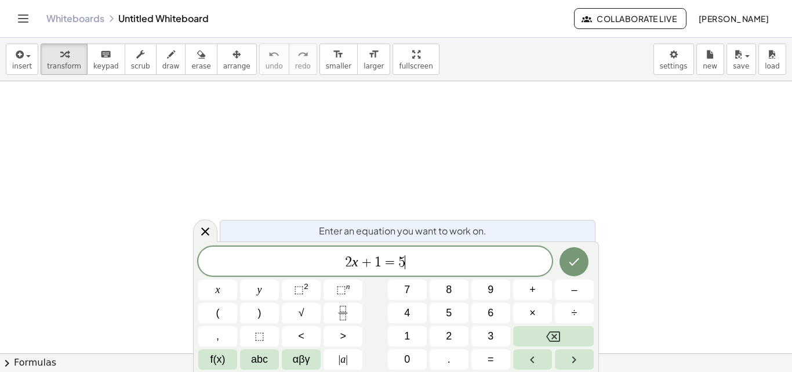
drag, startPoint x: 439, startPoint y: 259, endPoint x: 315, endPoint y: 264, distance: 124.2
click at [315, 264] on span "2 x + 1 = 5 ​" at bounding box center [375, 262] width 354 height 16
click at [340, 306] on icon "Fraction" at bounding box center [343, 312] width 14 height 14
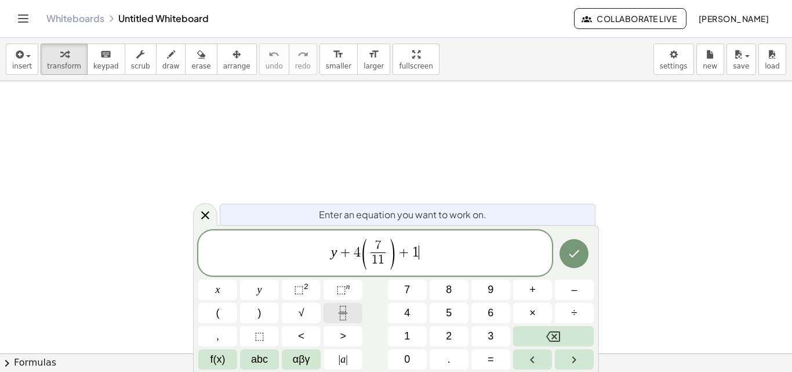
click at [340, 306] on icon "Fraction" at bounding box center [343, 312] width 14 height 14
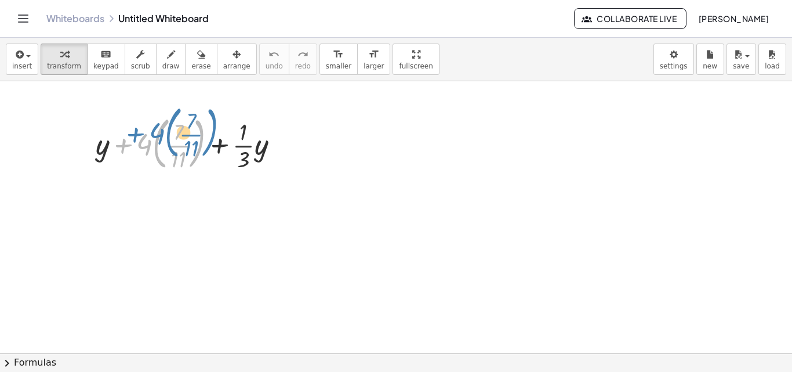
drag, startPoint x: 119, startPoint y: 150, endPoint x: 130, endPoint y: 139, distance: 14.8
click at [130, 139] on div at bounding box center [192, 142] width 204 height 63
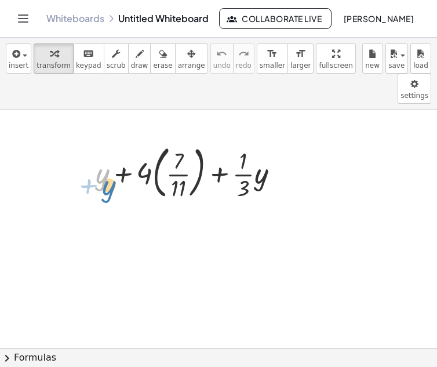
drag, startPoint x: 128, startPoint y: 144, endPoint x: 99, endPoint y: 162, distance: 34.4
click at [99, 162] on div at bounding box center [192, 171] width 204 height 63
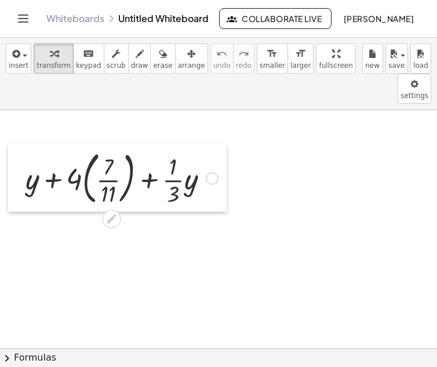
drag, startPoint x: 94, startPoint y: 147, endPoint x: 24, endPoint y: 152, distance: 70.4
click at [24, 152] on div at bounding box center [16, 177] width 17 height 68
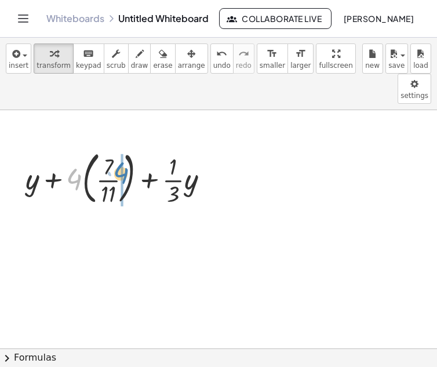
drag, startPoint x: 75, startPoint y: 150, endPoint x: 119, endPoint y: 142, distance: 44.7
click at [119, 146] on div at bounding box center [122, 177] width 204 height 63
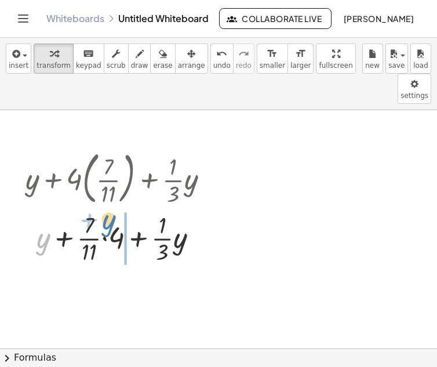
drag, startPoint x: 46, startPoint y: 212, endPoint x: 115, endPoint y: 194, distance: 71.4
click at [115, 209] on div at bounding box center [122, 238] width 204 height 58
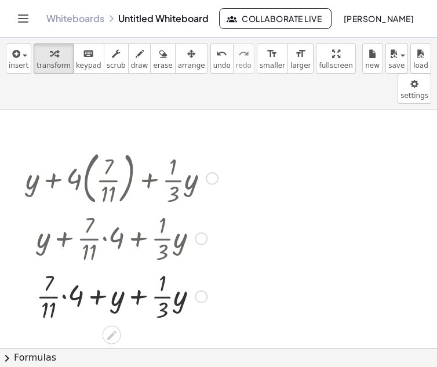
click at [64, 267] on div at bounding box center [122, 296] width 204 height 58
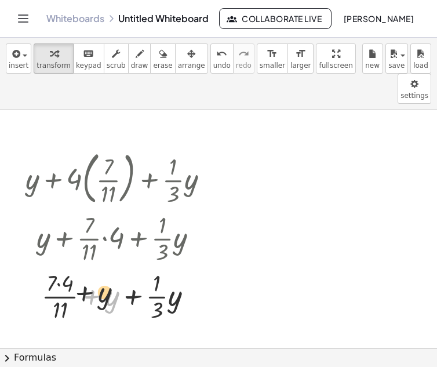
drag, startPoint x: 75, startPoint y: 259, endPoint x: 71, endPoint y: 254, distance: 6.6
click at [74, 267] on div at bounding box center [122, 296] width 204 height 58
click at [60, 267] on div at bounding box center [122, 296] width 204 height 58
click at [110, 270] on div at bounding box center [122, 296] width 204 height 58
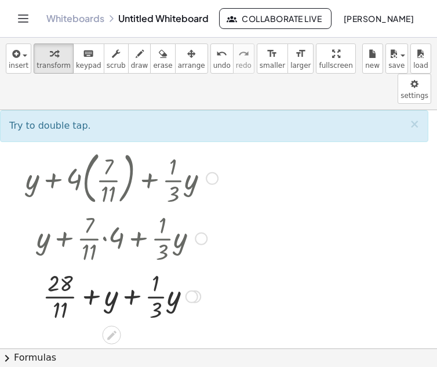
click at [136, 271] on div at bounding box center [122, 296] width 204 height 58
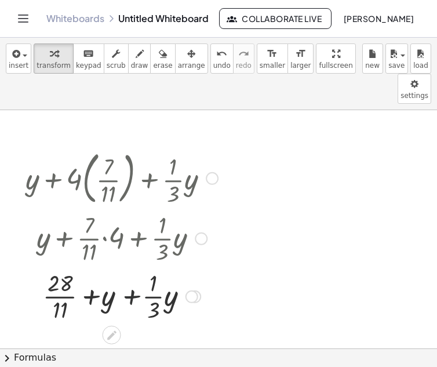
click at [136, 271] on div at bounding box center [122, 296] width 204 height 58
click at [91, 267] on div at bounding box center [122, 296] width 204 height 58
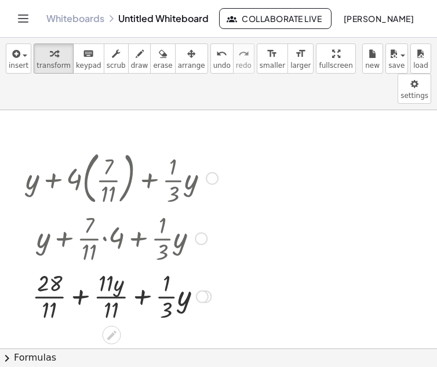
click at [82, 267] on div at bounding box center [122, 296] width 204 height 58
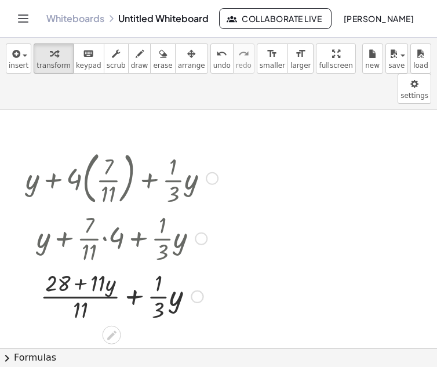
click at [83, 267] on div at bounding box center [122, 296] width 204 height 58
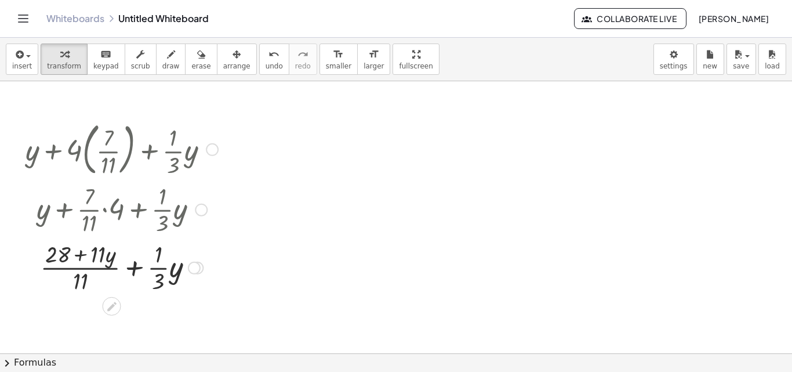
click at [134, 267] on div at bounding box center [122, 267] width 204 height 58
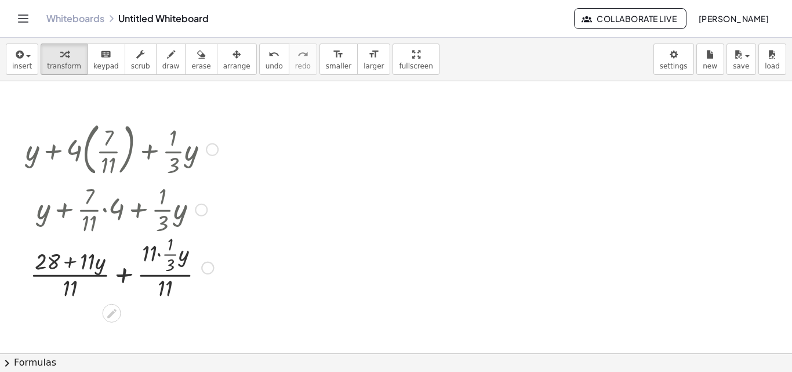
click at [160, 257] on div at bounding box center [122, 267] width 204 height 72
click at [164, 257] on div at bounding box center [122, 267] width 204 height 72
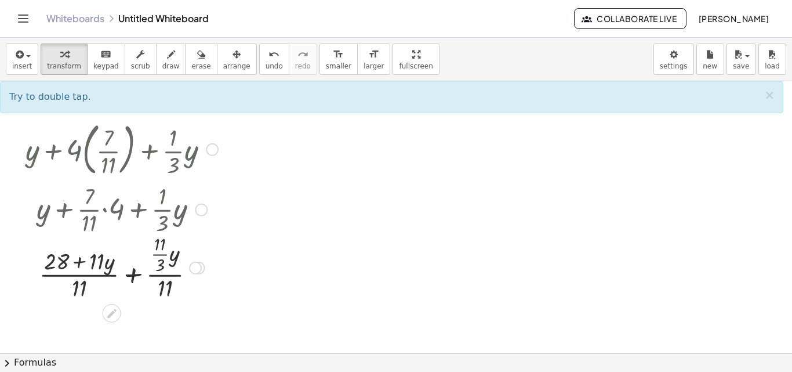
click at [165, 254] on div at bounding box center [122, 267] width 204 height 72
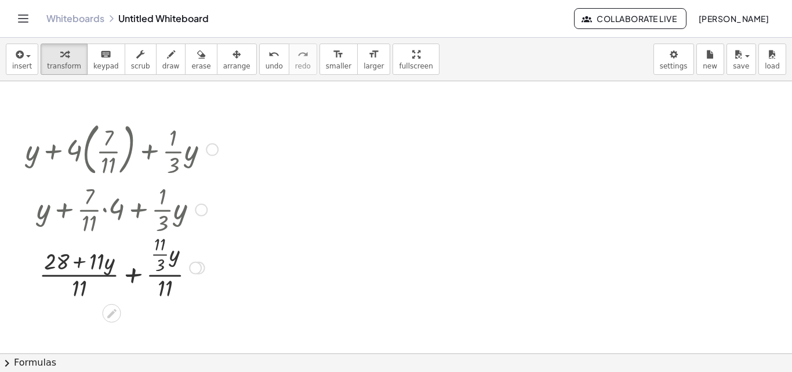
click at [165, 253] on div at bounding box center [122, 267] width 204 height 72
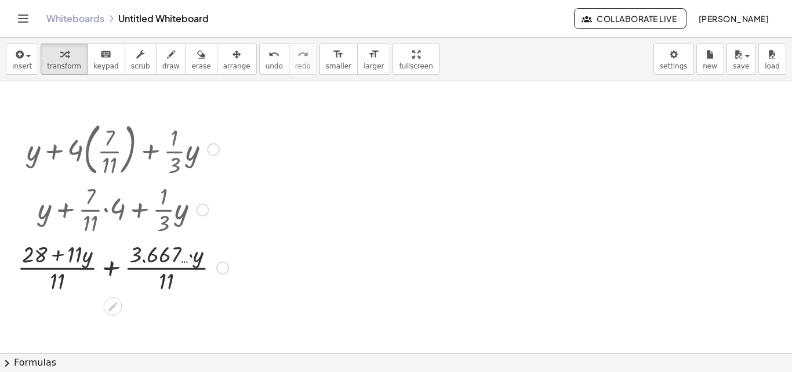
click at [190, 257] on div at bounding box center [123, 267] width 223 height 58
click at [191, 256] on div at bounding box center [123, 267] width 223 height 58
click at [191, 254] on div at bounding box center [123, 267] width 223 height 58
click at [268, 54] on icon "undo" at bounding box center [273, 55] width 11 height 14
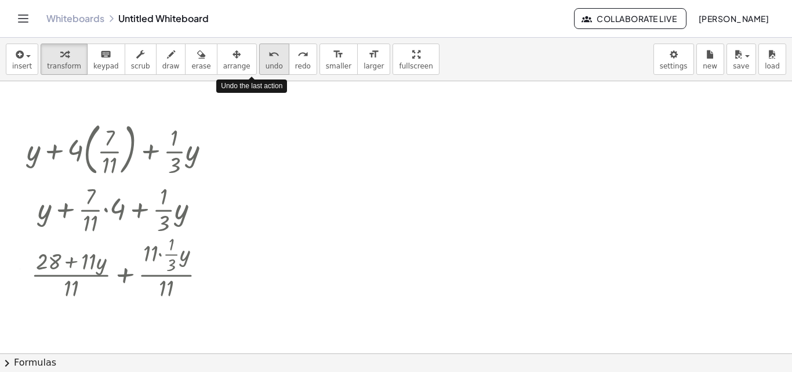
click at [268, 54] on icon "undo" at bounding box center [273, 55] width 11 height 14
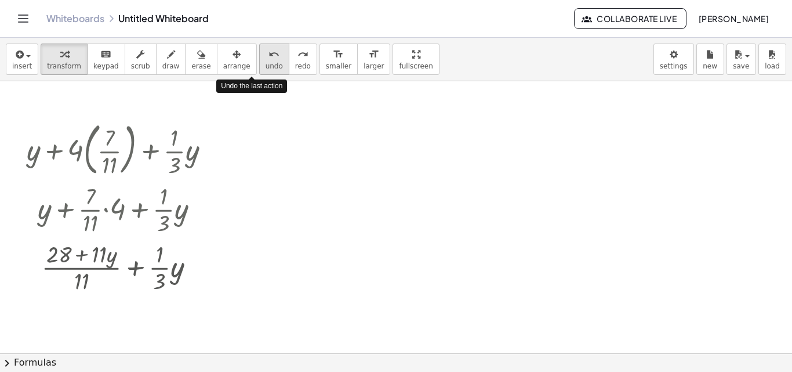
click at [268, 54] on icon "undo" at bounding box center [273, 55] width 11 height 14
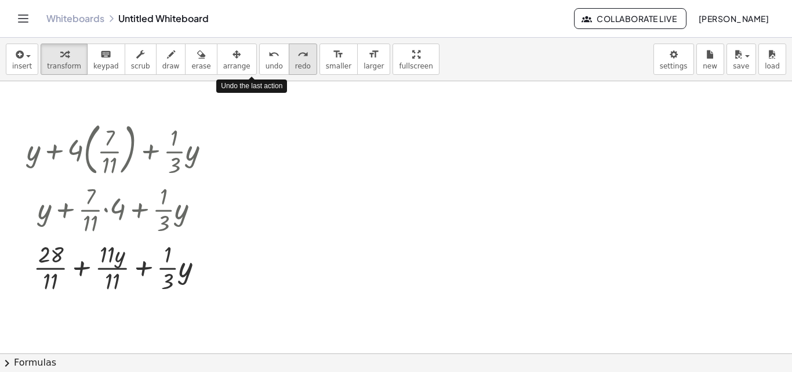
click at [289, 61] on button "redo redo" at bounding box center [303, 58] width 28 height 31
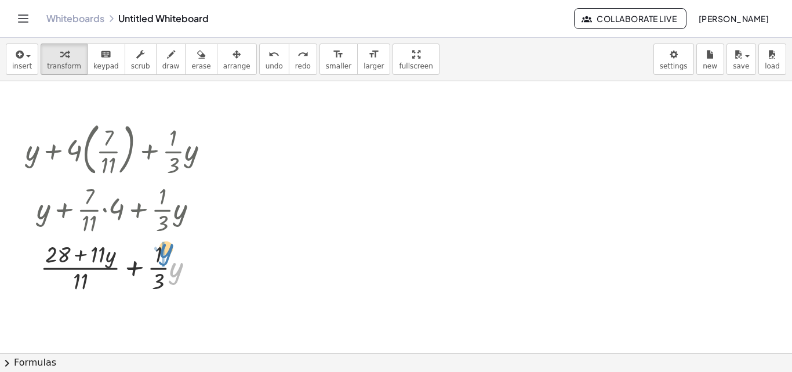
drag, startPoint x: 177, startPoint y: 278, endPoint x: 168, endPoint y: 259, distance: 21.5
click at [168, 259] on div at bounding box center [122, 267] width 204 height 58
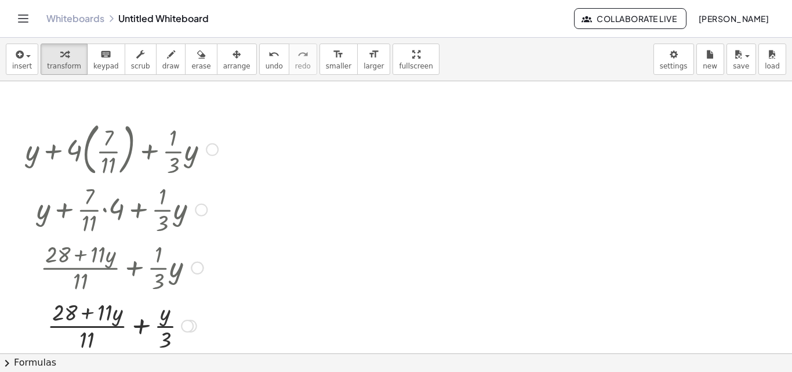
click at [139, 326] on div at bounding box center [122, 325] width 204 height 58
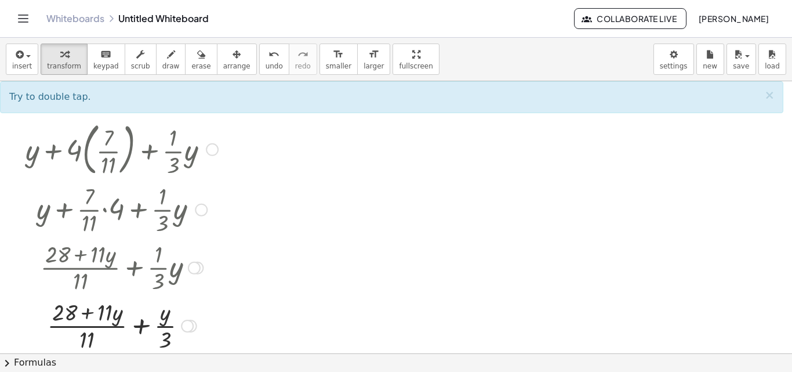
click at [139, 325] on div at bounding box center [122, 325] width 204 height 58
click at [142, 330] on div at bounding box center [122, 325] width 204 height 58
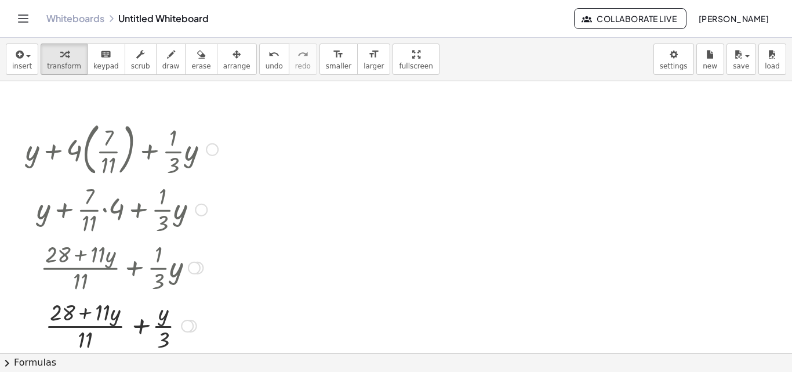
click at [142, 330] on div at bounding box center [122, 325] width 204 height 58
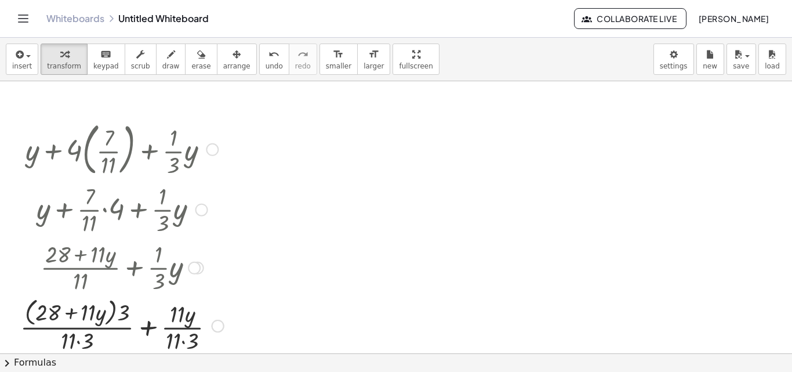
scroll to position [58, 0]
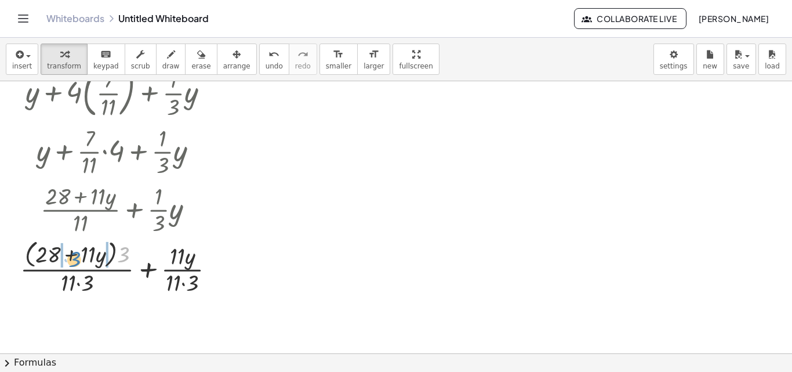
drag, startPoint x: 123, startPoint y: 260, endPoint x: 72, endPoint y: 263, distance: 50.6
click at [72, 263] on div at bounding box center [121, 266] width 215 height 61
click at [60, 262] on div at bounding box center [121, 267] width 211 height 58
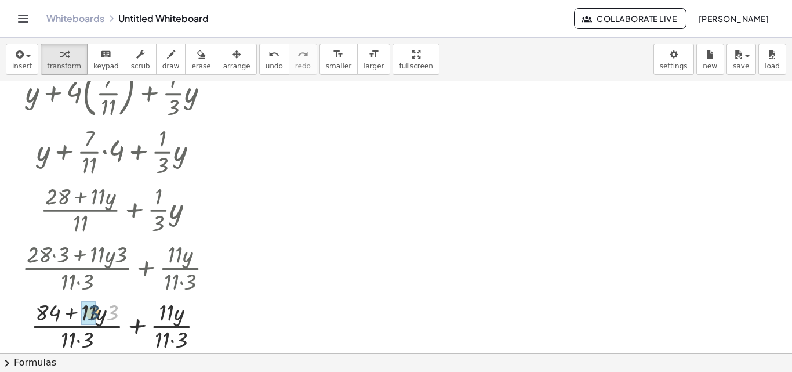
drag, startPoint x: 115, startPoint y: 256, endPoint x: 100, endPoint y: 259, distance: 14.8
click at [112, 92] on div "+ y + · 4 · ( · 7 · 11 ) + · · 1 · 3 · y + y + · · 7 · 11 · 4 + · · 1 · 3 · y +…" at bounding box center [112, 92] width 0 height 0
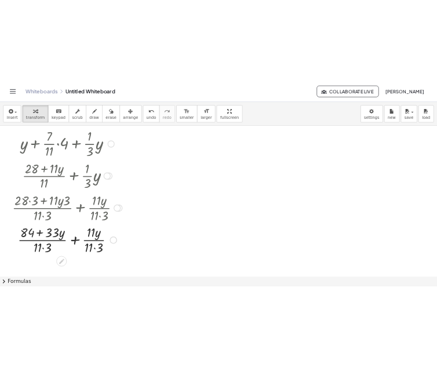
scroll to position [116, 0]
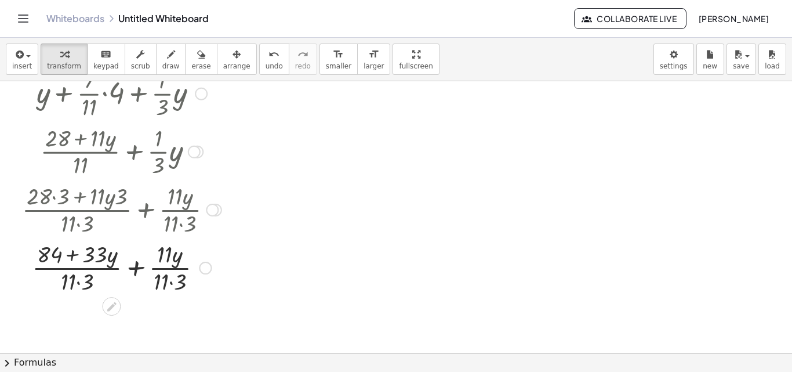
click at [79, 287] on div at bounding box center [121, 267] width 211 height 58
click at [172, 287] on div at bounding box center [121, 267] width 211 height 58
click at [101, 259] on div at bounding box center [121, 267] width 211 height 58
click at [136, 268] on div at bounding box center [121, 267] width 211 height 58
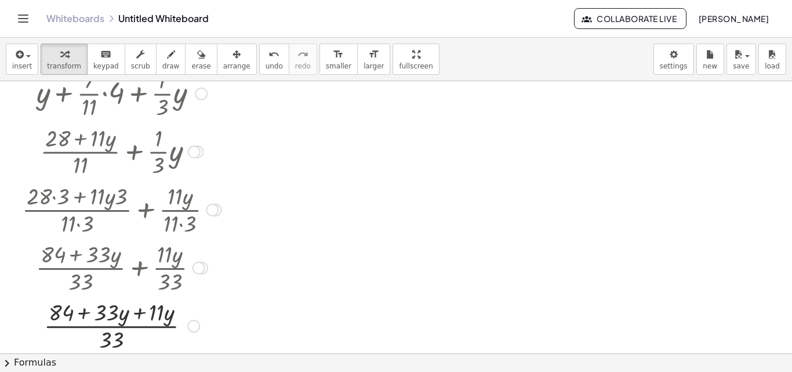
click at [140, 309] on div at bounding box center [121, 325] width 211 height 58
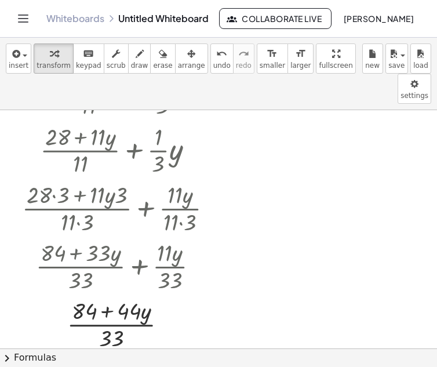
scroll to position [174, 0]
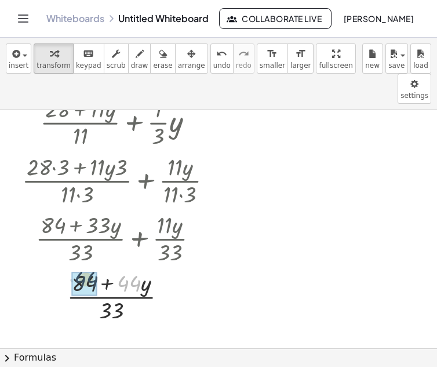
drag, startPoint x: 134, startPoint y: 256, endPoint x: 90, endPoint y: 254, distance: 44.7
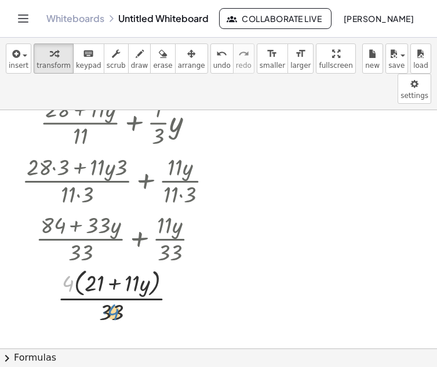
drag, startPoint x: 68, startPoint y: 256, endPoint x: 114, endPoint y: 286, distance: 55.3
click at [114, 286] on div at bounding box center [121, 295] width 211 height 61
click at [81, 265] on div at bounding box center [121, 295] width 211 height 61
drag, startPoint x: 71, startPoint y: 255, endPoint x: 85, endPoint y: 257, distance: 14.7
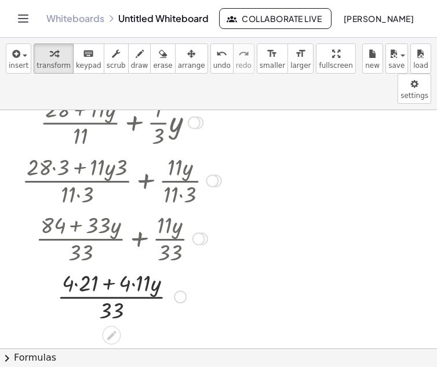
click at [79, 267] on div at bounding box center [121, 296] width 211 height 58
click at [125, 267] on div at bounding box center [121, 296] width 211 height 58
click at [128, 267] on div at bounding box center [121, 296] width 211 height 58
